Goal: Task Accomplishment & Management: Manage account settings

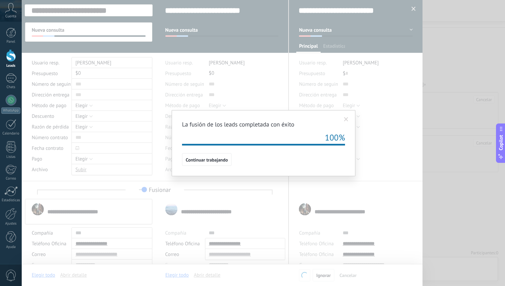
scroll to position [66, 0]
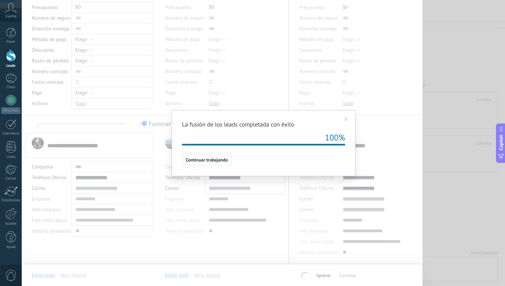
click at [218, 160] on span "Continuar trabajando" at bounding box center [207, 160] width 42 height 5
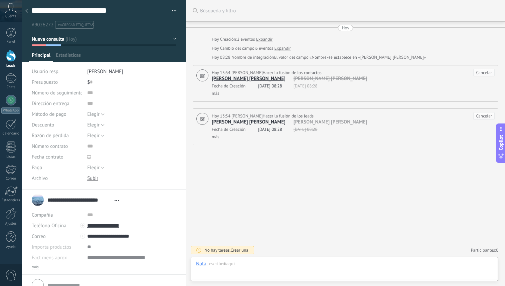
scroll to position [10, 0]
click at [9, 64] on div "Leads" at bounding box center [10, 66] width 19 height 4
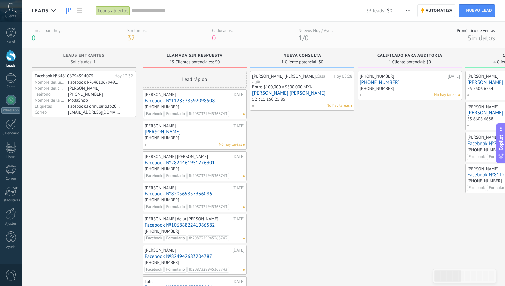
click at [304, 97] on div "52 311 150 25 85" at bounding box center [302, 100] width 100 height 6
click at [329, 90] on link "[PERSON_NAME] [PERSON_NAME]" at bounding box center [302, 93] width 100 height 6
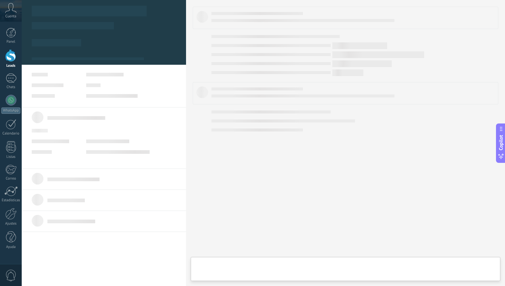
click at [329, 87] on div at bounding box center [345, 93] width 305 height 22
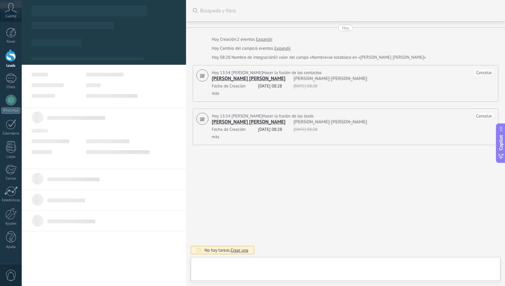
type textarea "**********"
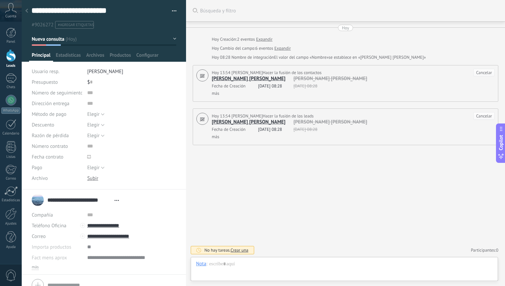
click at [268, 40] on link "Expandir" at bounding box center [264, 39] width 16 height 7
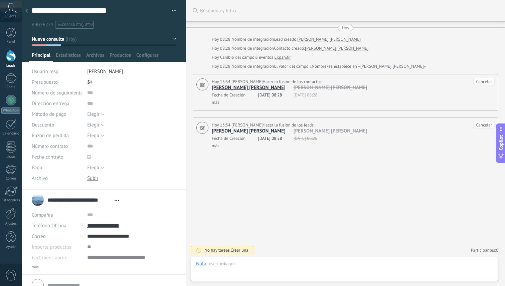
click at [281, 57] on link "Expandir" at bounding box center [282, 57] width 16 height 7
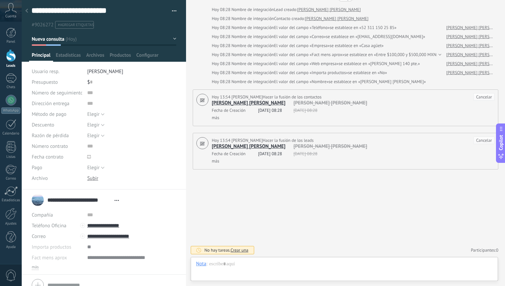
click at [364, 36] on span "se establece en «[EMAIL_ADDRESS][DOMAIN_NAME]»" at bounding box center [375, 36] width 99 height 7
copy span "casaaguet"
